Goal: Transaction & Acquisition: Obtain resource

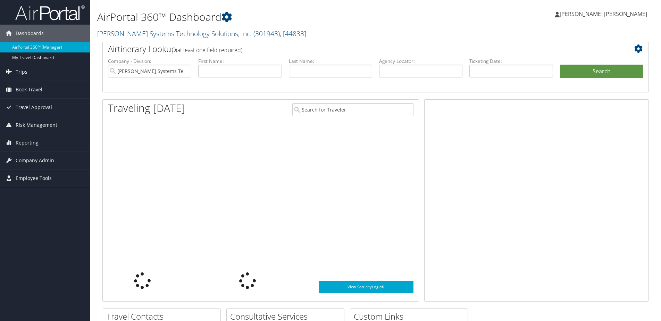
click at [302, 73] on input "text" at bounding box center [330, 71] width 83 height 13
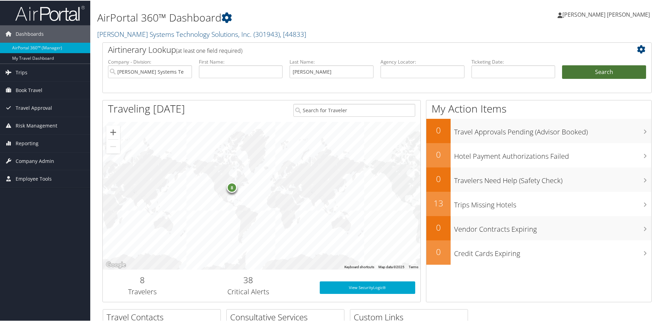
type input "[PERSON_NAME]"
click at [628, 70] on button "Search" at bounding box center [604, 72] width 84 height 14
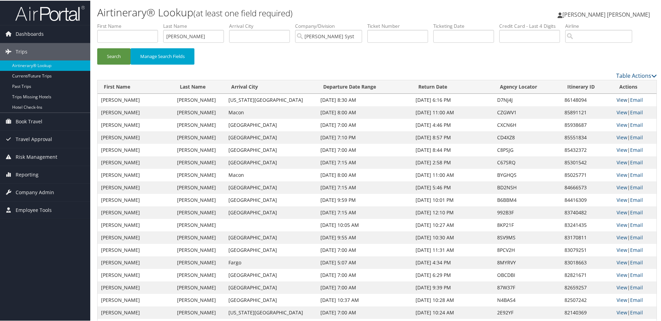
click at [617, 97] on link "View" at bounding box center [622, 99] width 11 height 7
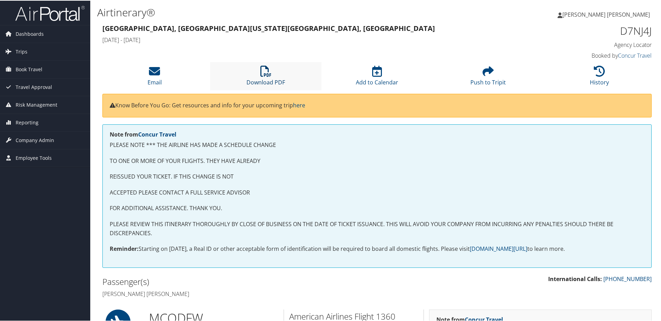
click at [276, 78] on link "Download PDF" at bounding box center [266, 77] width 39 height 17
